Goal: Task Accomplishment & Management: Use online tool/utility

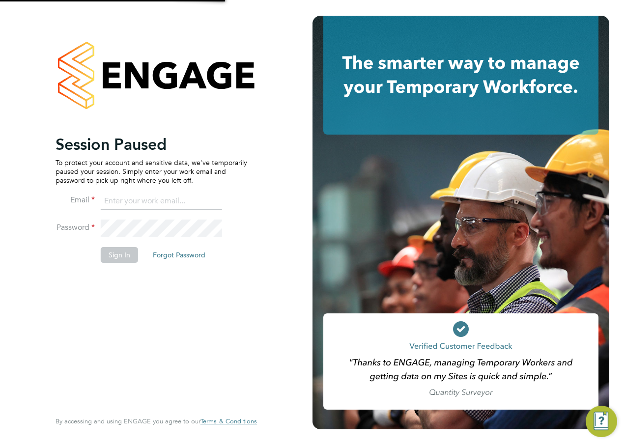
type input "[PERSON_NAME][EMAIL_ADDRESS][PERSON_NAME][DOMAIN_NAME]"
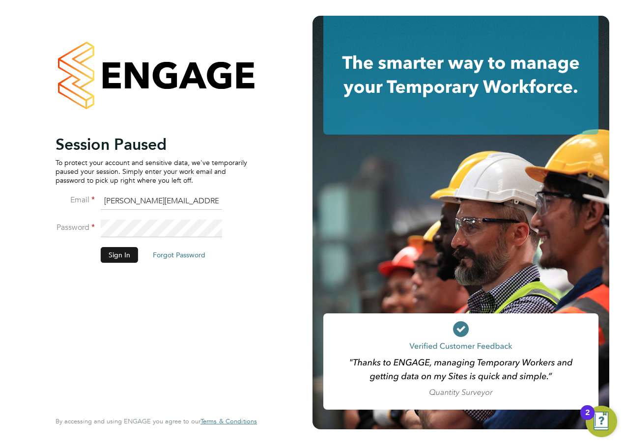
click at [112, 254] on button "Sign In" at bounding box center [119, 255] width 37 height 16
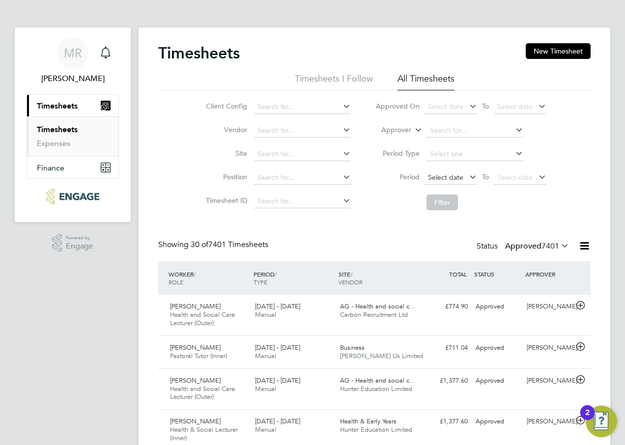
click at [450, 178] on span "Select date" at bounding box center [445, 177] width 35 height 9
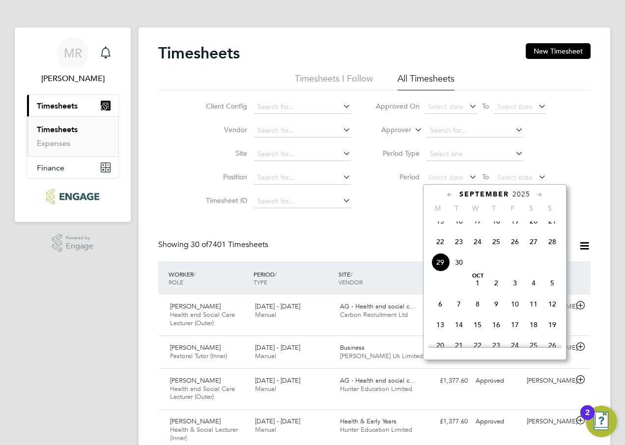
click at [449, 194] on icon at bounding box center [449, 195] width 9 height 11
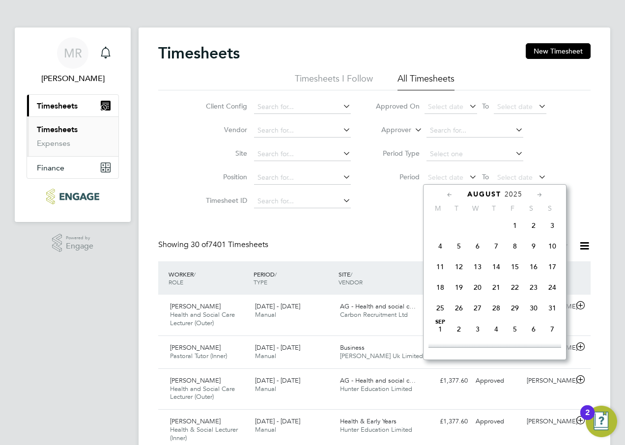
click at [442, 249] on span "4" at bounding box center [440, 246] width 19 height 19
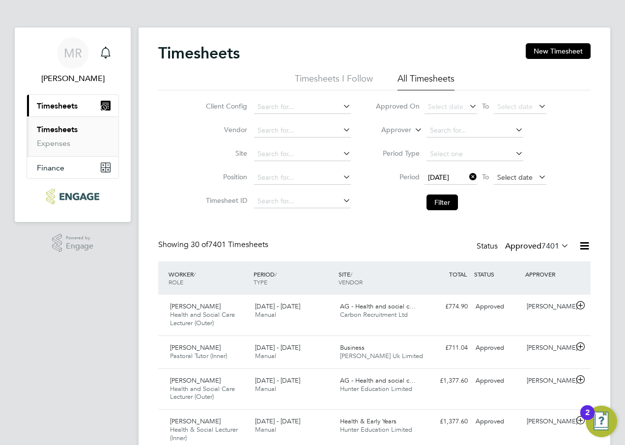
click at [535, 175] on span "Select date" at bounding box center [520, 178] width 53 height 13
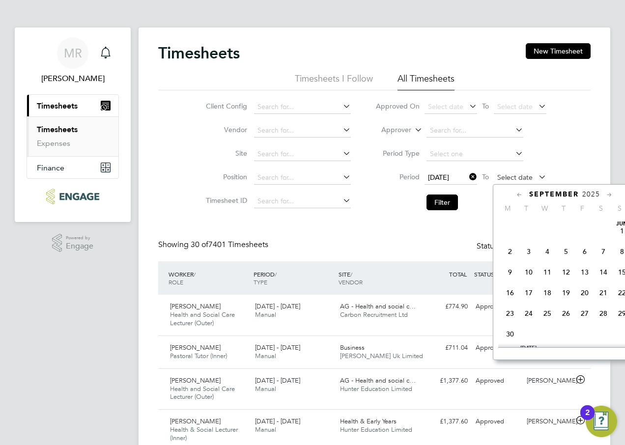
scroll to position [383, 0]
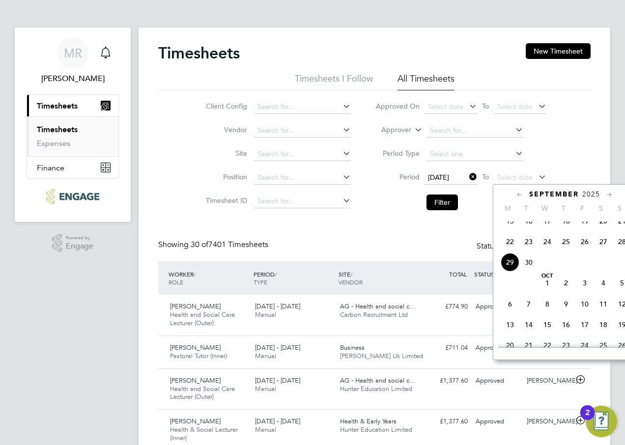
click at [623, 247] on span "28" at bounding box center [622, 241] width 19 height 19
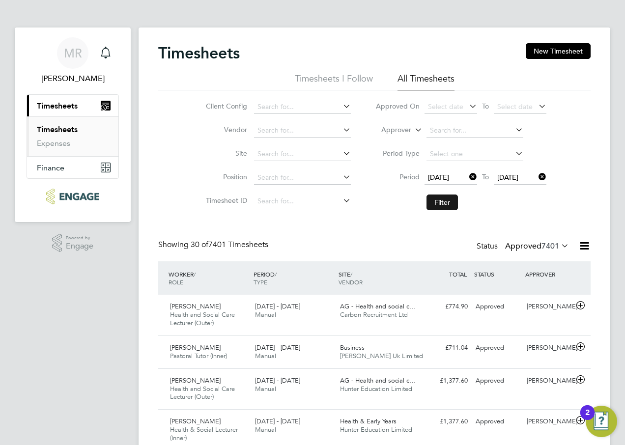
click at [450, 203] on button "Filter" at bounding box center [442, 203] width 31 height 16
click at [519, 179] on span "28 Sep 2025" at bounding box center [507, 177] width 21 height 9
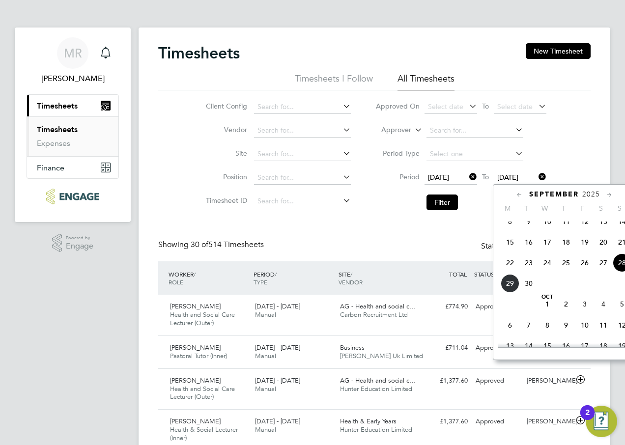
click at [622, 252] on span "21" at bounding box center [622, 242] width 19 height 19
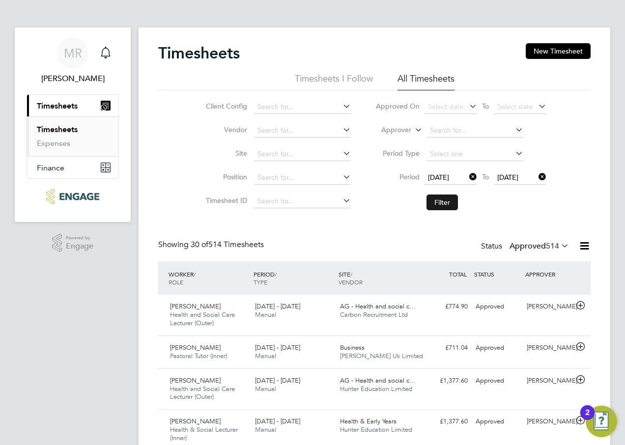
click at [447, 202] on button "Filter" at bounding box center [442, 203] width 31 height 16
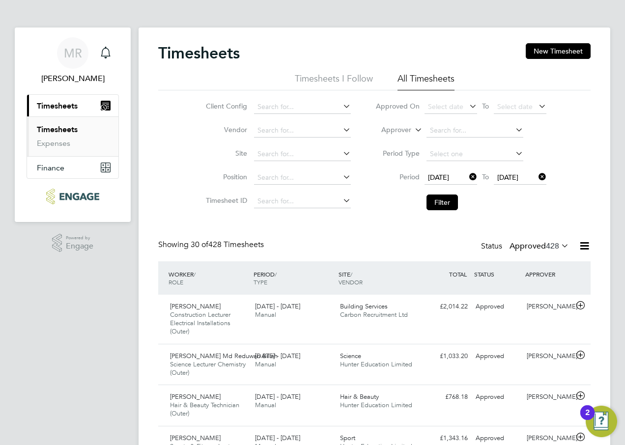
click at [584, 246] on icon at bounding box center [584, 246] width 12 height 12
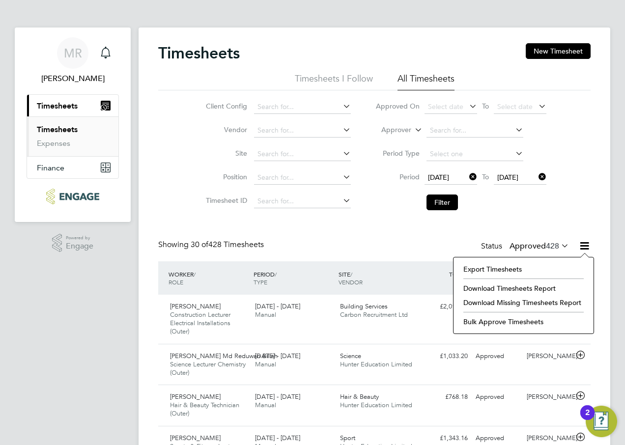
click at [509, 284] on li "Download Timesheets Report" at bounding box center [524, 289] width 130 height 14
